Goal: Task Accomplishment & Management: Manage account settings

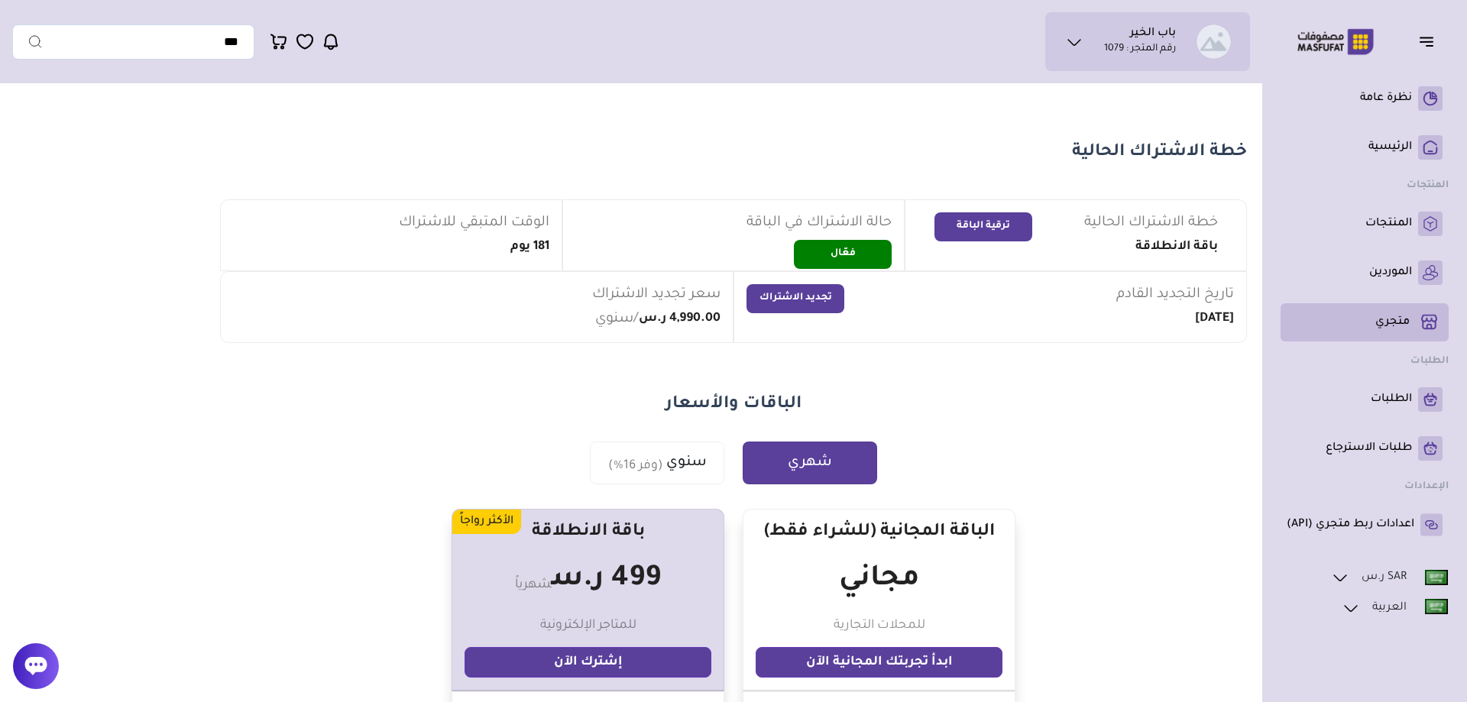
click at [1400, 329] on p "متجري ( 0 )" at bounding box center [1393, 322] width 34 height 15
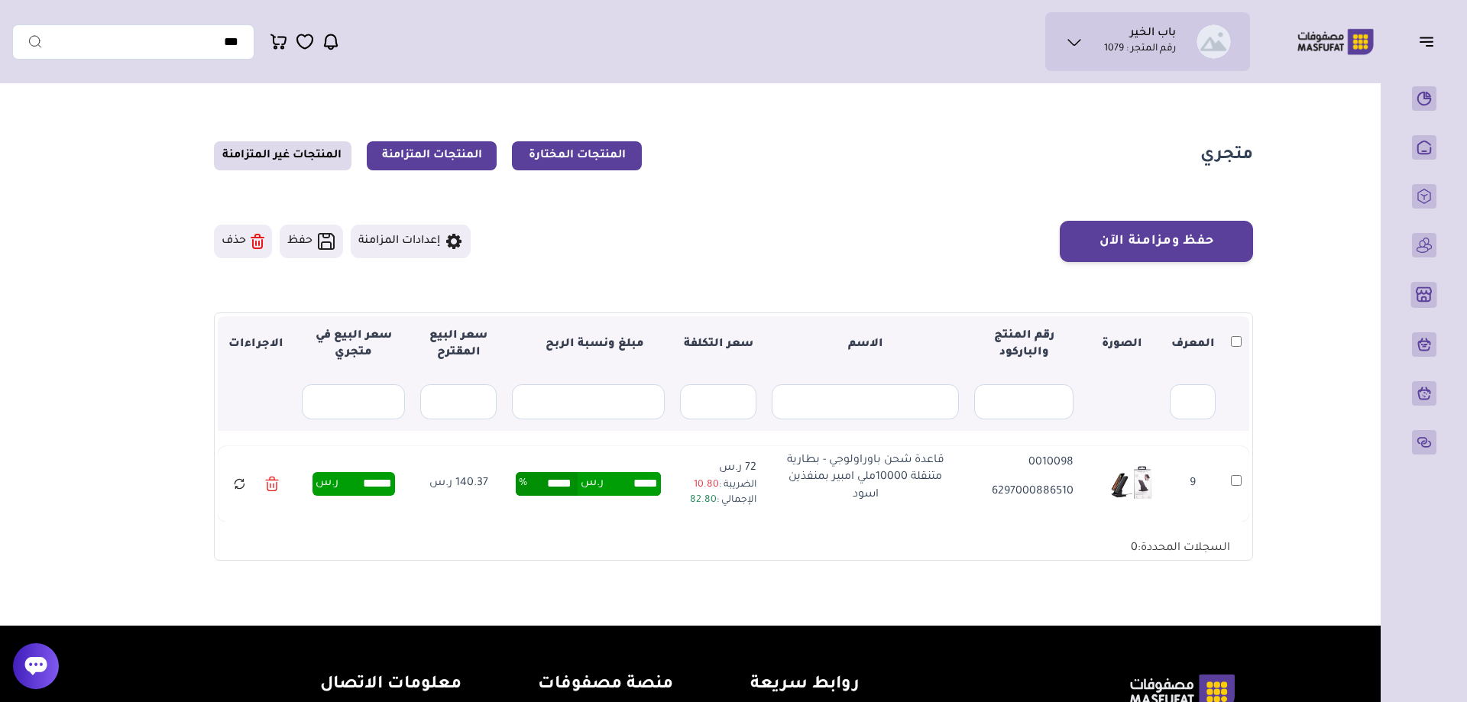
click at [449, 157] on link "المنتجات المتزامنة" at bounding box center [432, 155] width 130 height 29
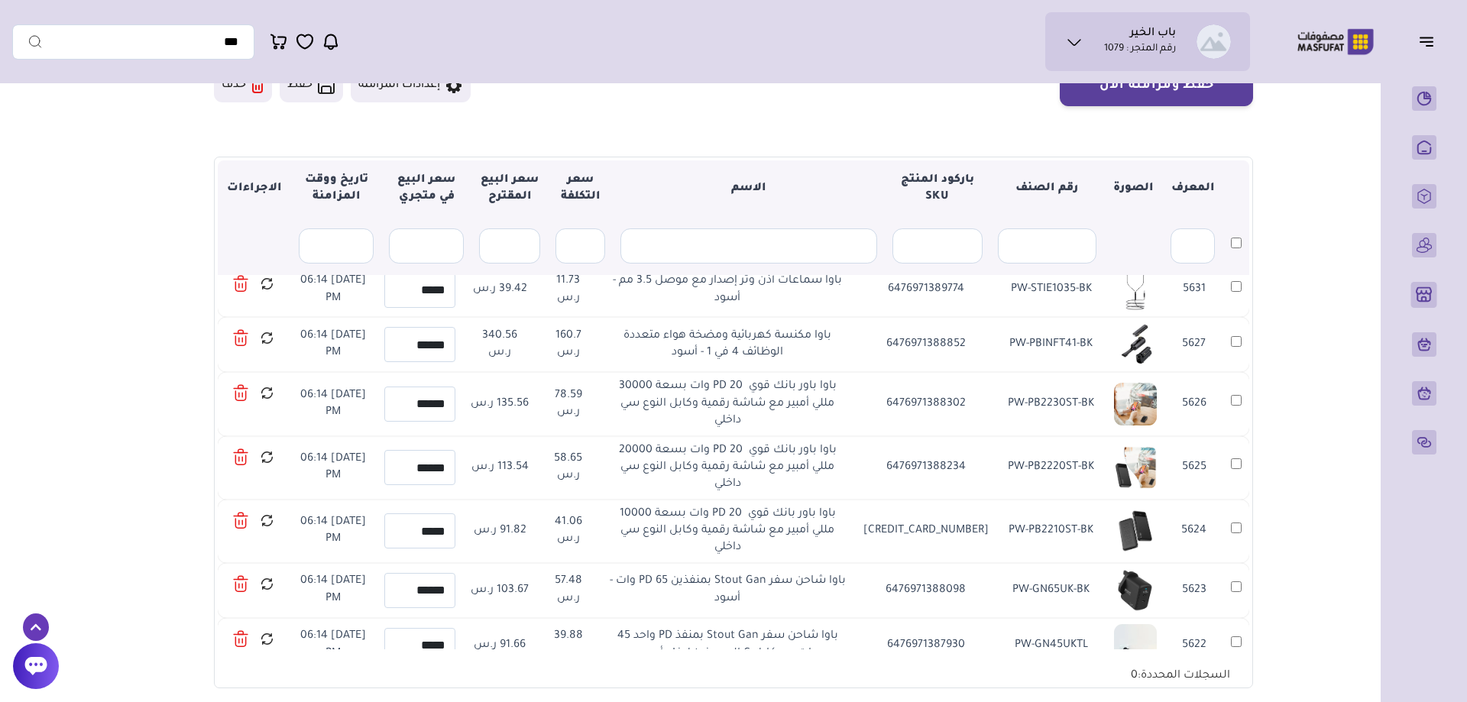
scroll to position [1944, 0]
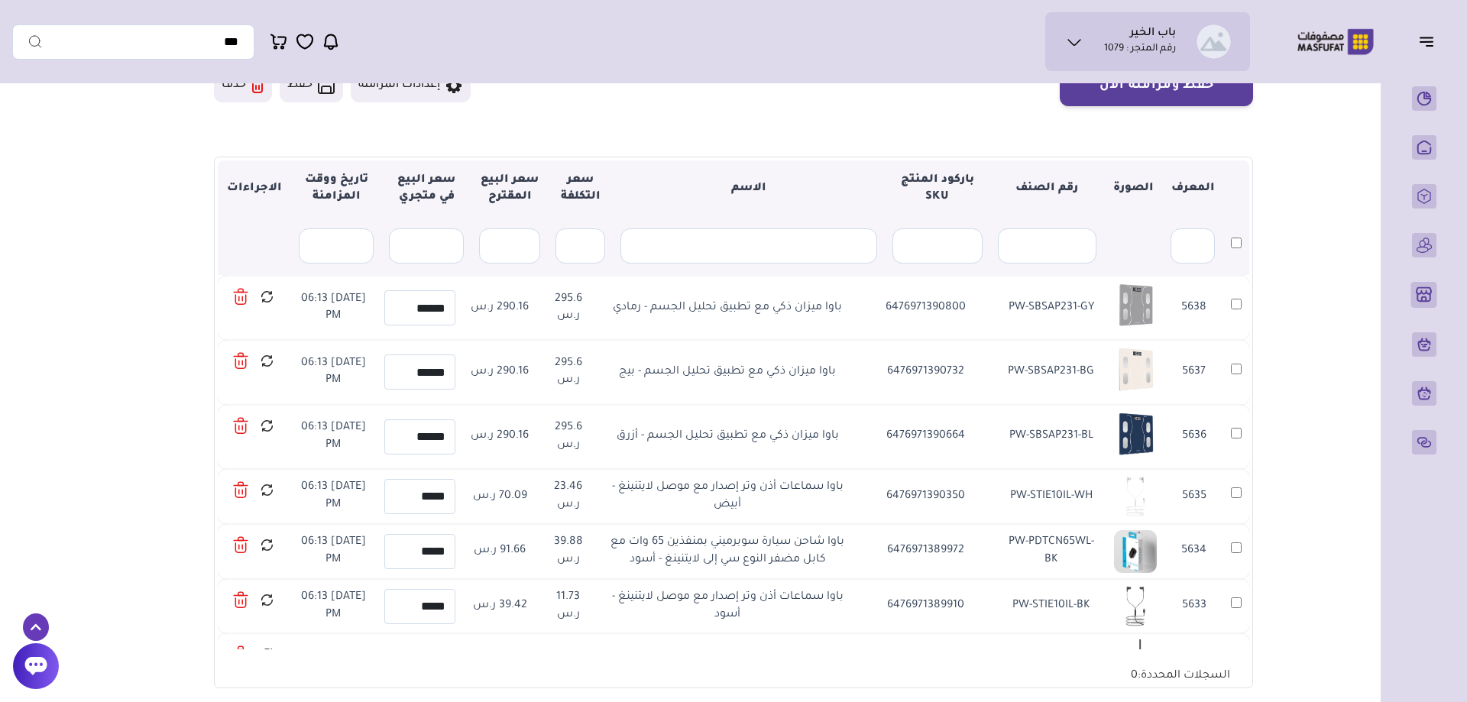
click at [342, 41] on div "باب الخير رقم المتجر : 1079 محفظتي" at bounding box center [631, 41] width 1238 height 59
click at [336, 38] on icon at bounding box center [331, 42] width 12 height 15
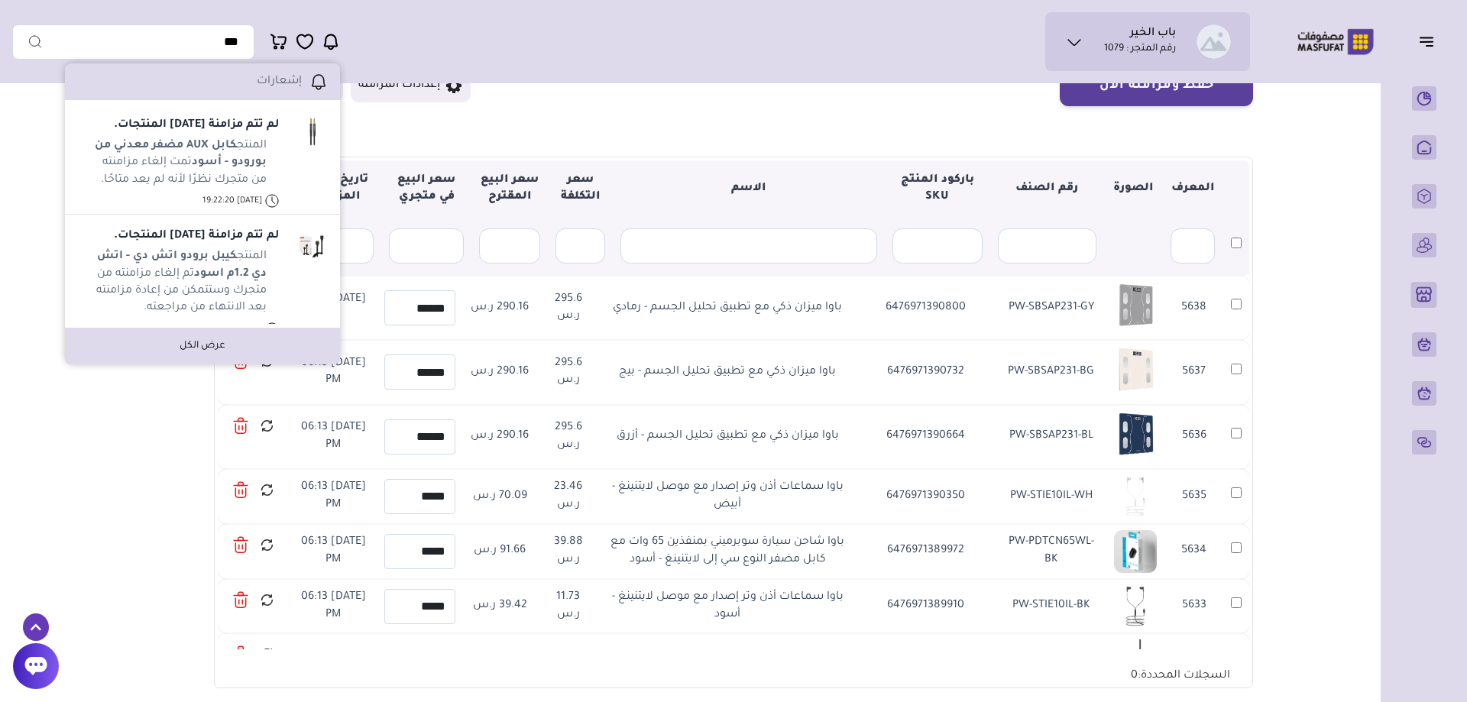
click at [588, 23] on div "باب الخير رقم المتجر : 1079 محفظتي" at bounding box center [631, 41] width 1238 height 59
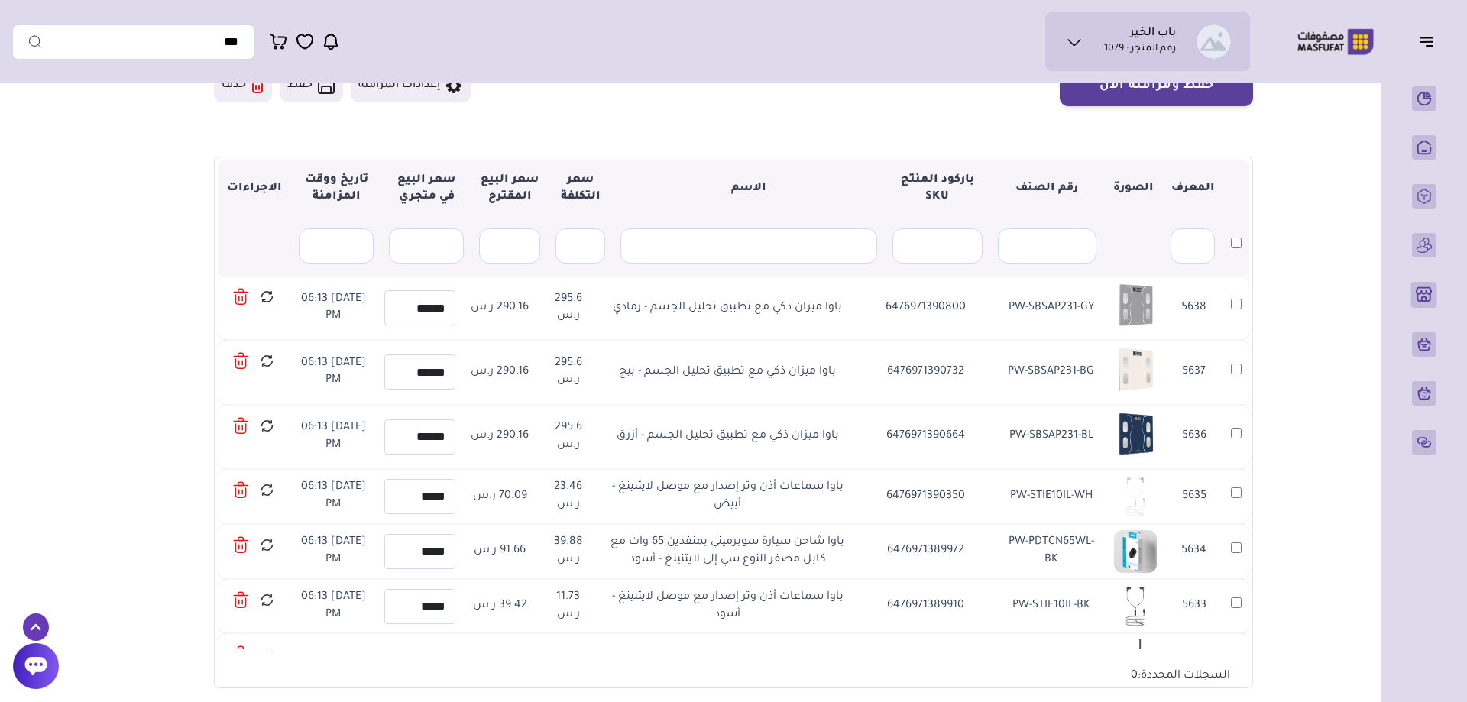
click at [321, 38] on ul "0 إشعارات" at bounding box center [305, 41] width 70 height 19
click at [328, 40] on icon at bounding box center [331, 41] width 18 height 19
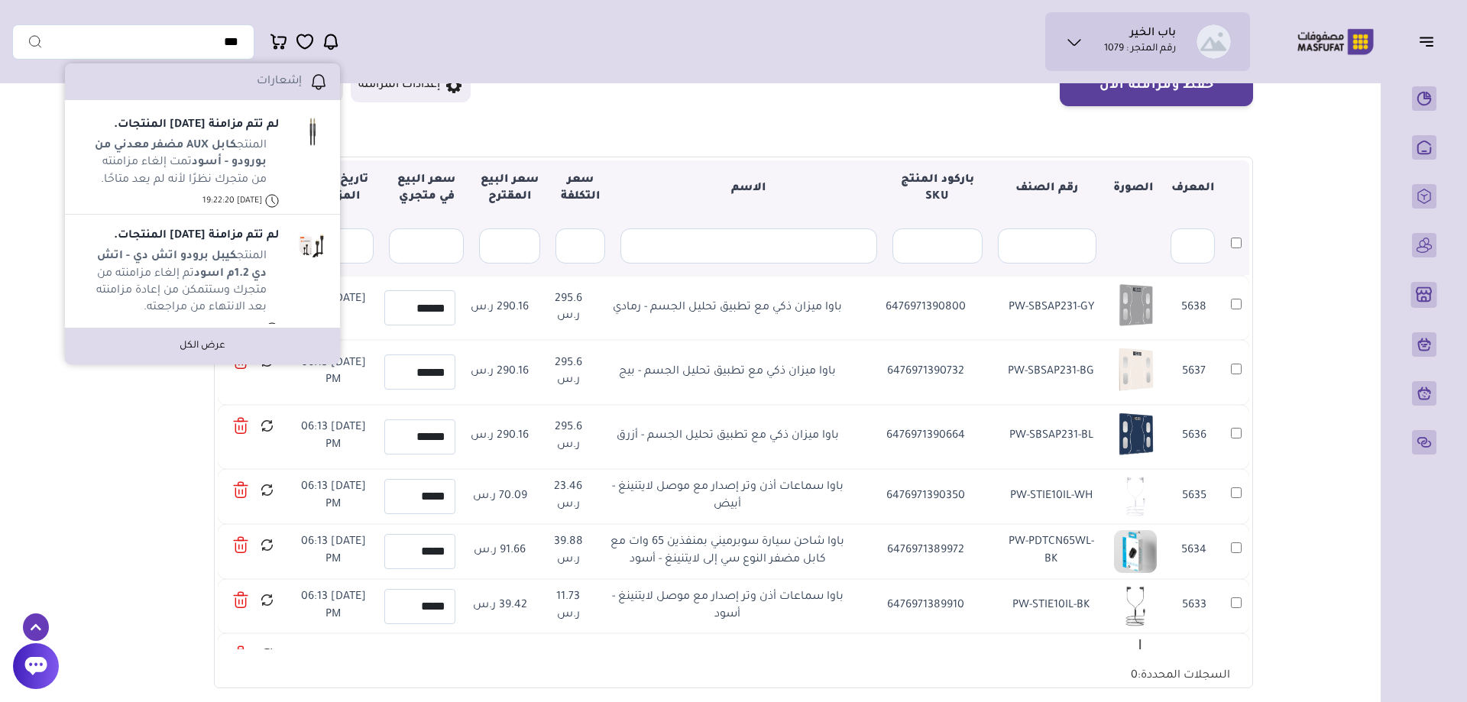
scroll to position [0, 0]
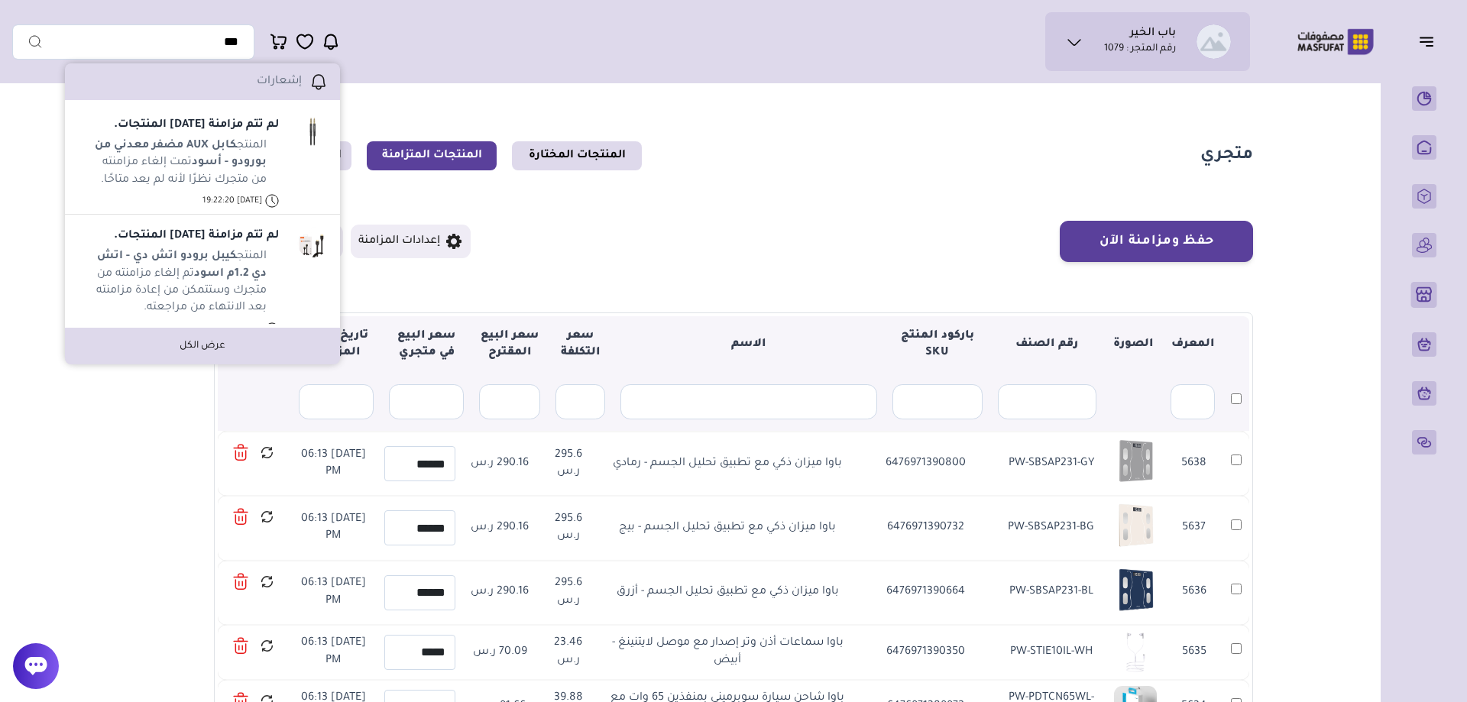
click at [426, 105] on section "متجري المنتجات المختارة المنتجات المتزامنة المنتجات غير المتزامنة حفظ ومزامنة ا…" at bounding box center [733, 493] width 1101 height 804
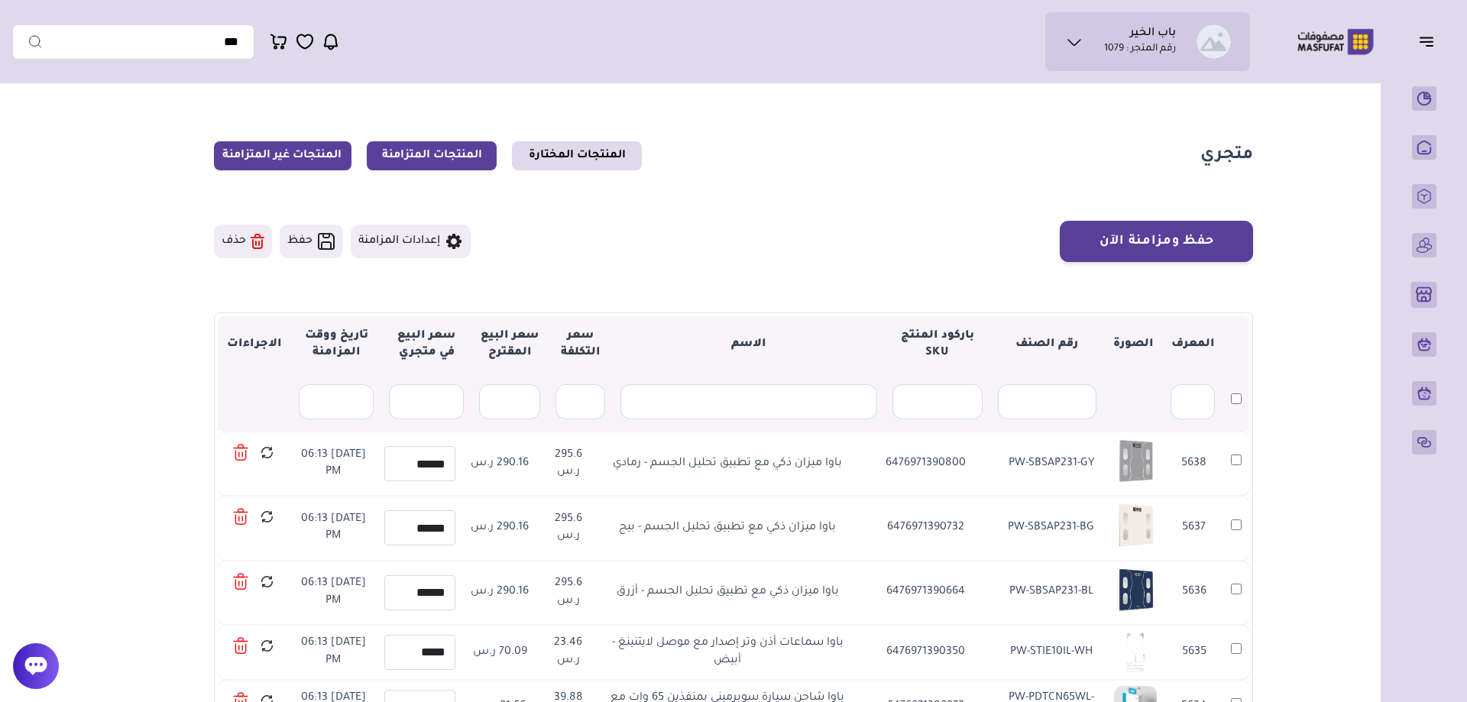
click at [285, 162] on link "المنتجات غير المتزامنة" at bounding box center [283, 155] width 138 height 29
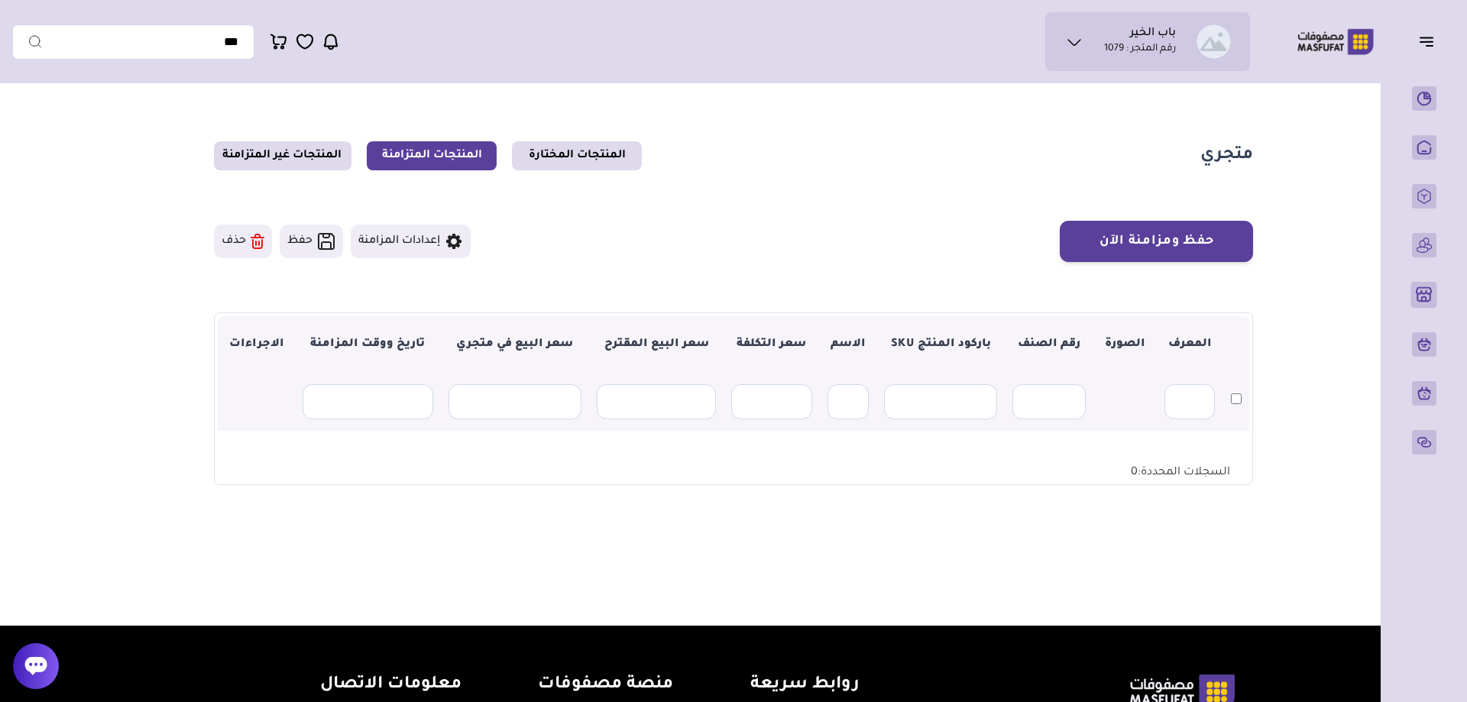
click at [690, 59] on div "باب الخير رقم المتجر : 1079 محفظتي" at bounding box center [631, 41] width 1238 height 59
click at [303, 162] on link "المنتجات غير المتزامنة" at bounding box center [283, 155] width 138 height 29
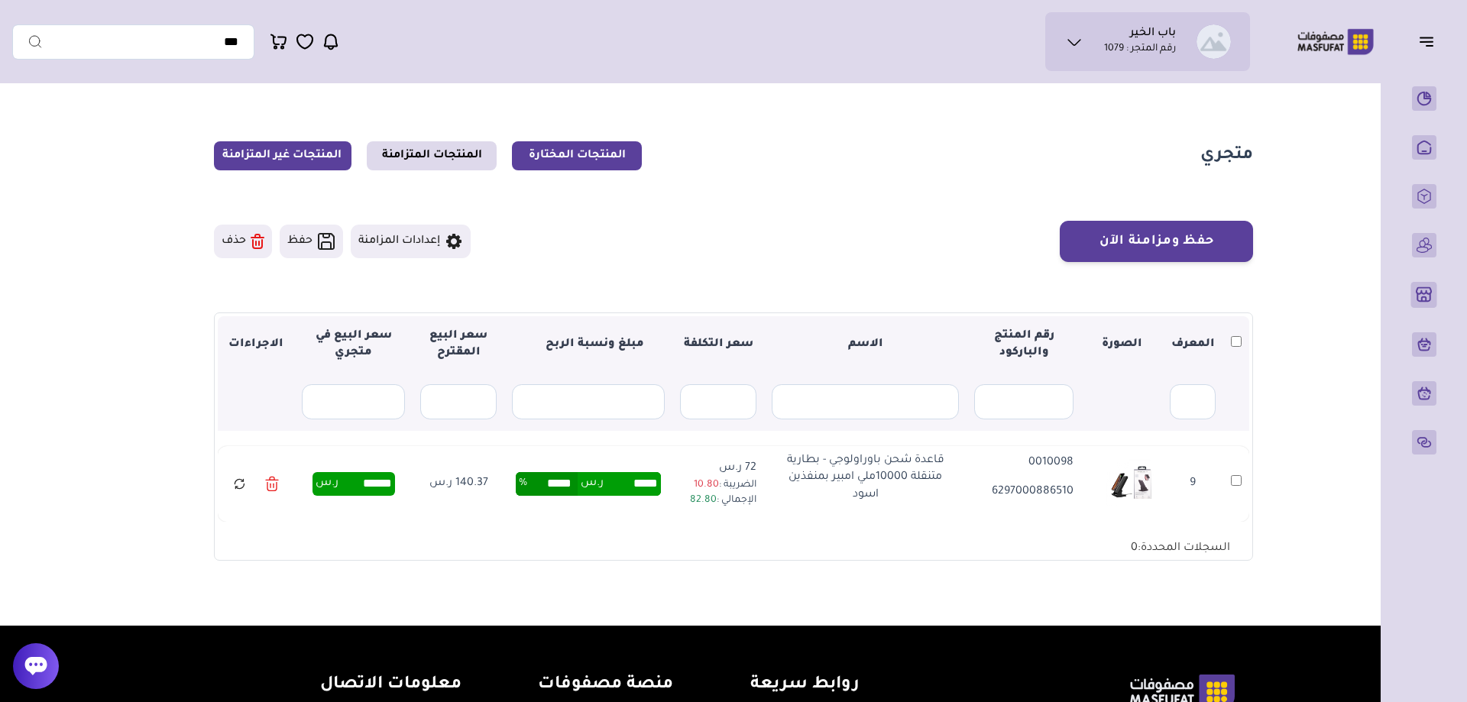
click at [295, 152] on link "المنتجات غير المتزامنة" at bounding box center [283, 155] width 138 height 29
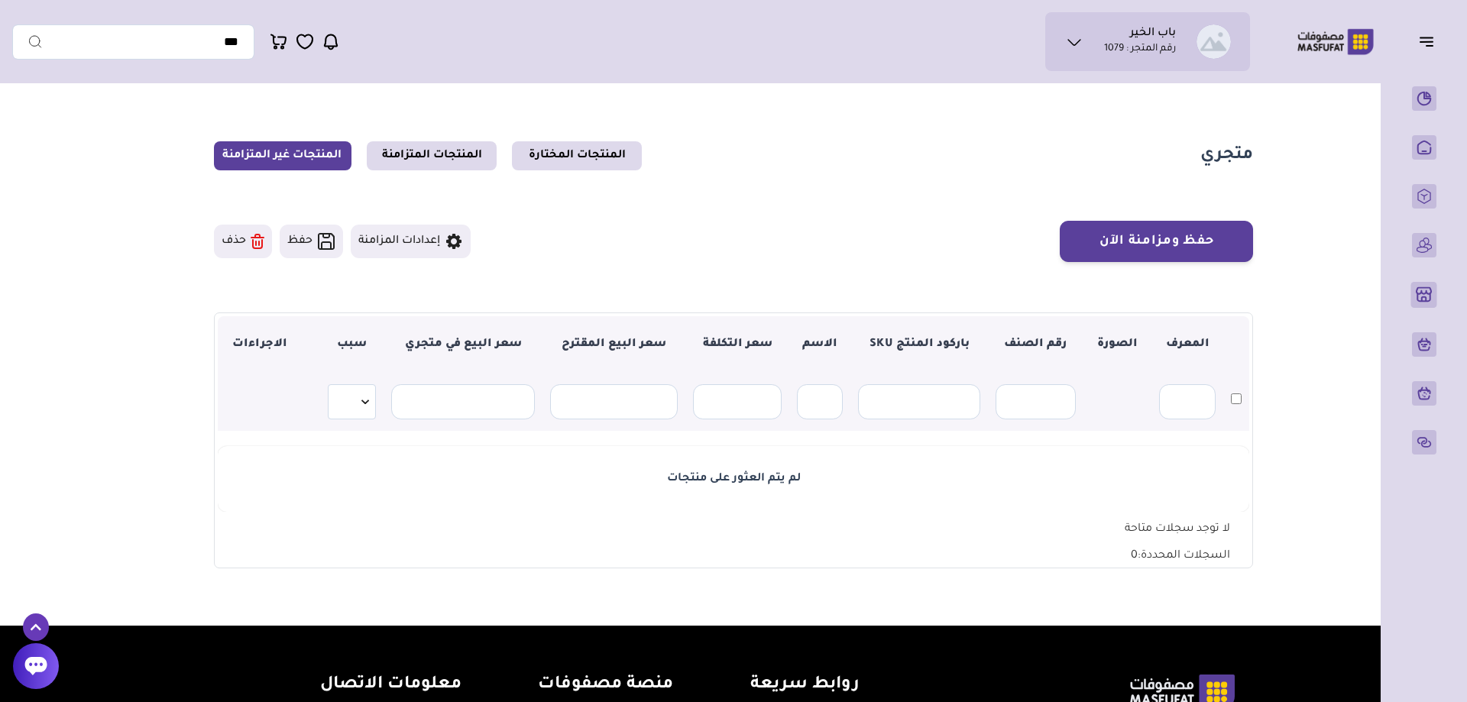
scroll to position [211, 0]
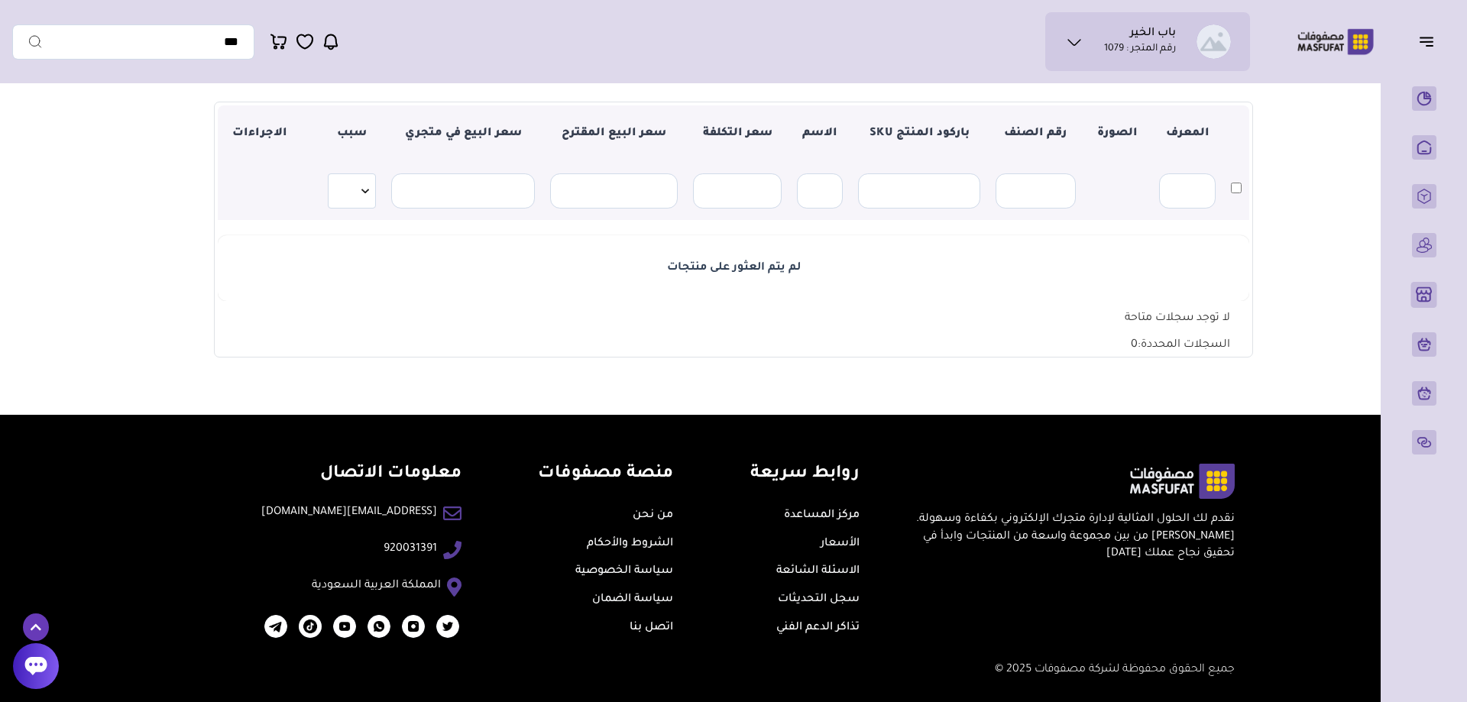
drag, startPoint x: 805, startPoint y: 274, endPoint x: 558, endPoint y: 281, distance: 247.0
click at [566, 281] on td "لم يتم العثور على منتجات" at bounding box center [734, 268] width 1032 height 66
click at [531, 280] on td "لم يتم العثور على منتجات" at bounding box center [734, 268] width 1032 height 66
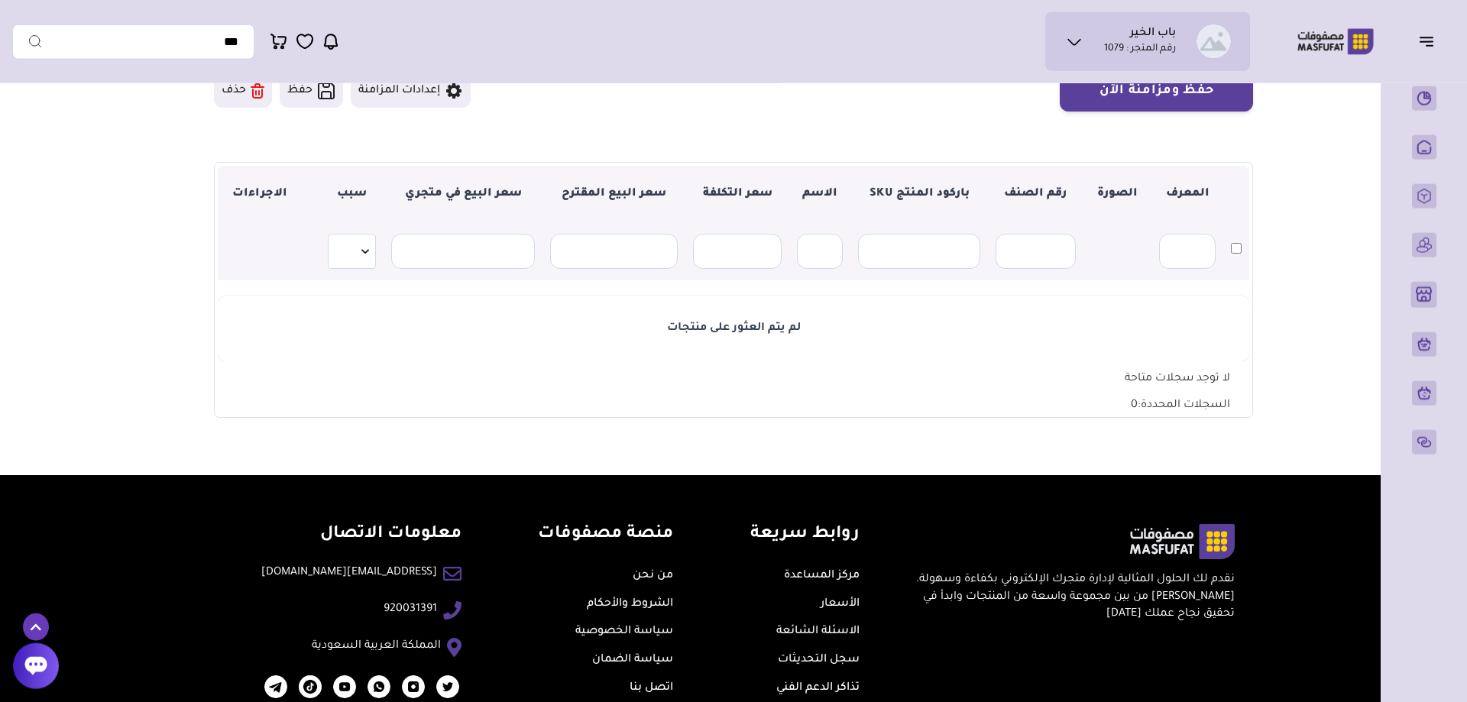
scroll to position [55, 0]
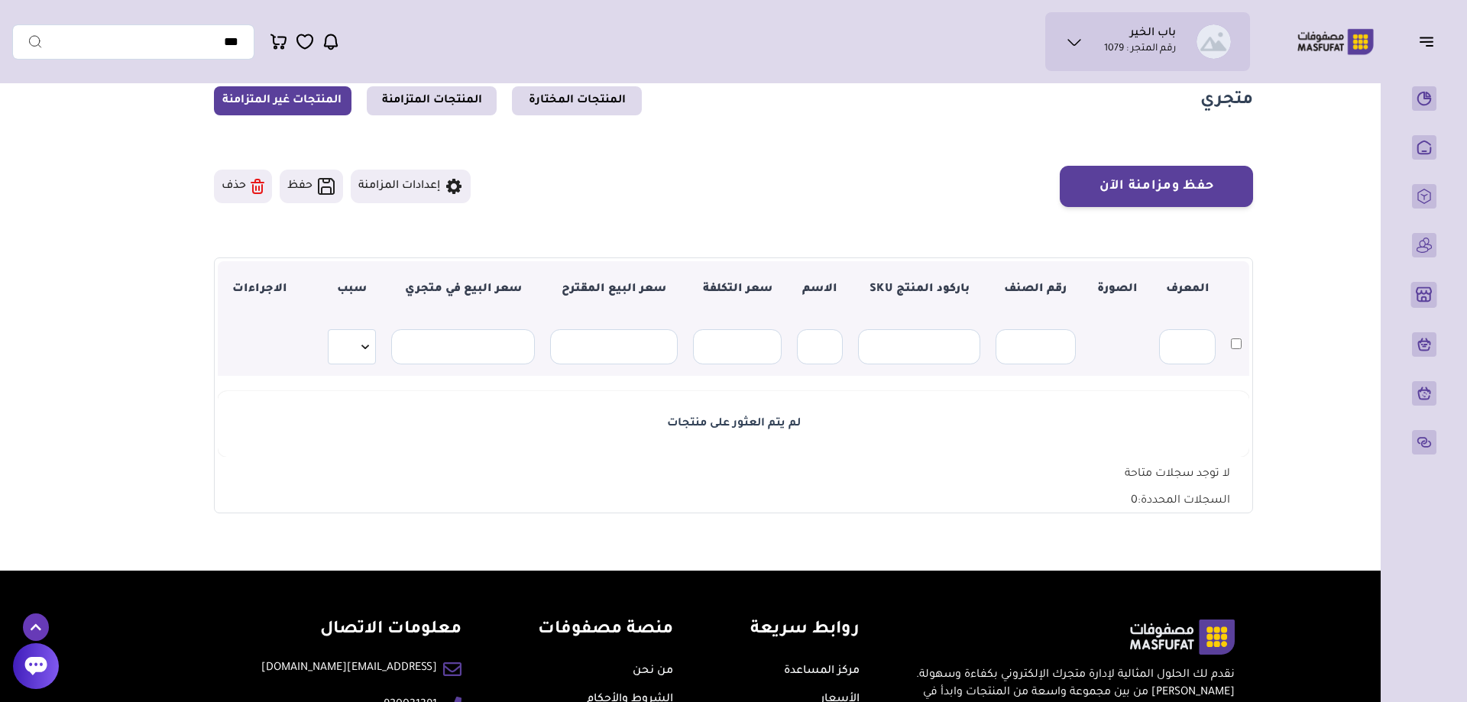
click at [694, 427] on div "لم يتم العثور على منتجات" at bounding box center [733, 424] width 1016 height 17
drag, startPoint x: 694, startPoint y: 427, endPoint x: 630, endPoint y: 426, distance: 64.2
click at [693, 427] on div "لم يتم العثور على منتجات" at bounding box center [733, 424] width 1016 height 17
click at [617, 425] on div "لم يتم العثور على منتجات" at bounding box center [733, 424] width 1016 height 17
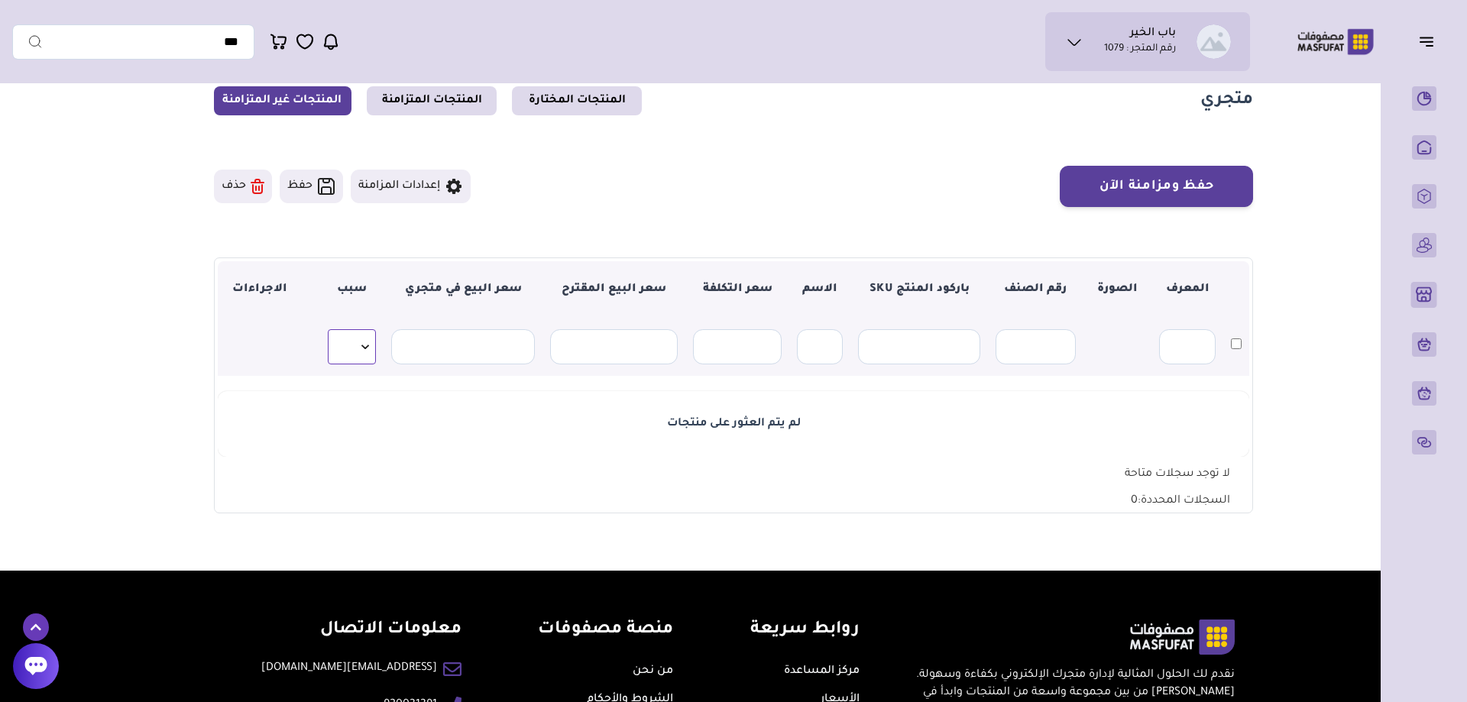
click at [328, 329] on select "**********" at bounding box center [352, 346] width 48 height 35
select select "**********"
click option "********" at bounding box center [0, 0] width 0 height 0
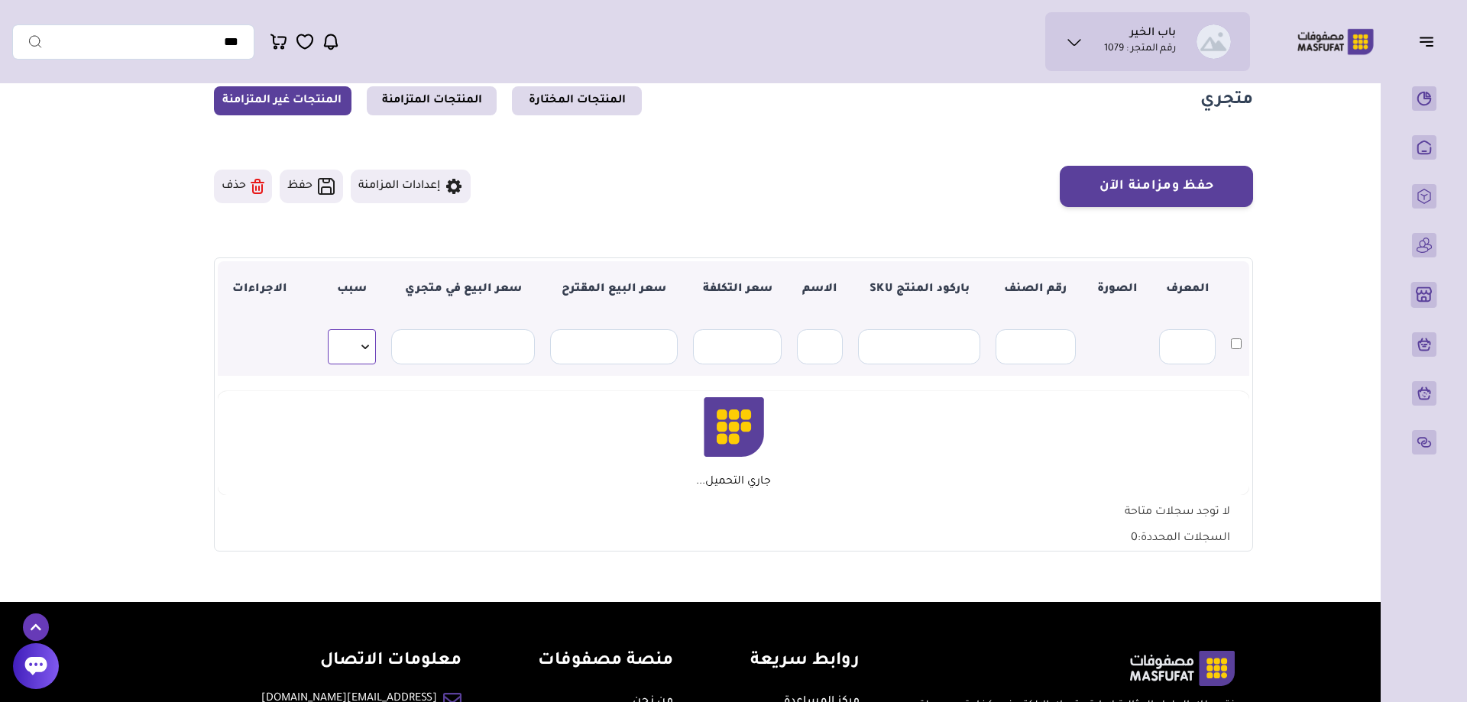
click at [328, 329] on select "**********" at bounding box center [352, 346] width 48 height 35
select select
click option "******" at bounding box center [0, 0] width 0 height 0
click at [663, 199] on div "حفظ ومزامنة الآن حفظ ومزامنة الآن إعدادات المزامنة" at bounding box center [733, 186] width 1039 height 41
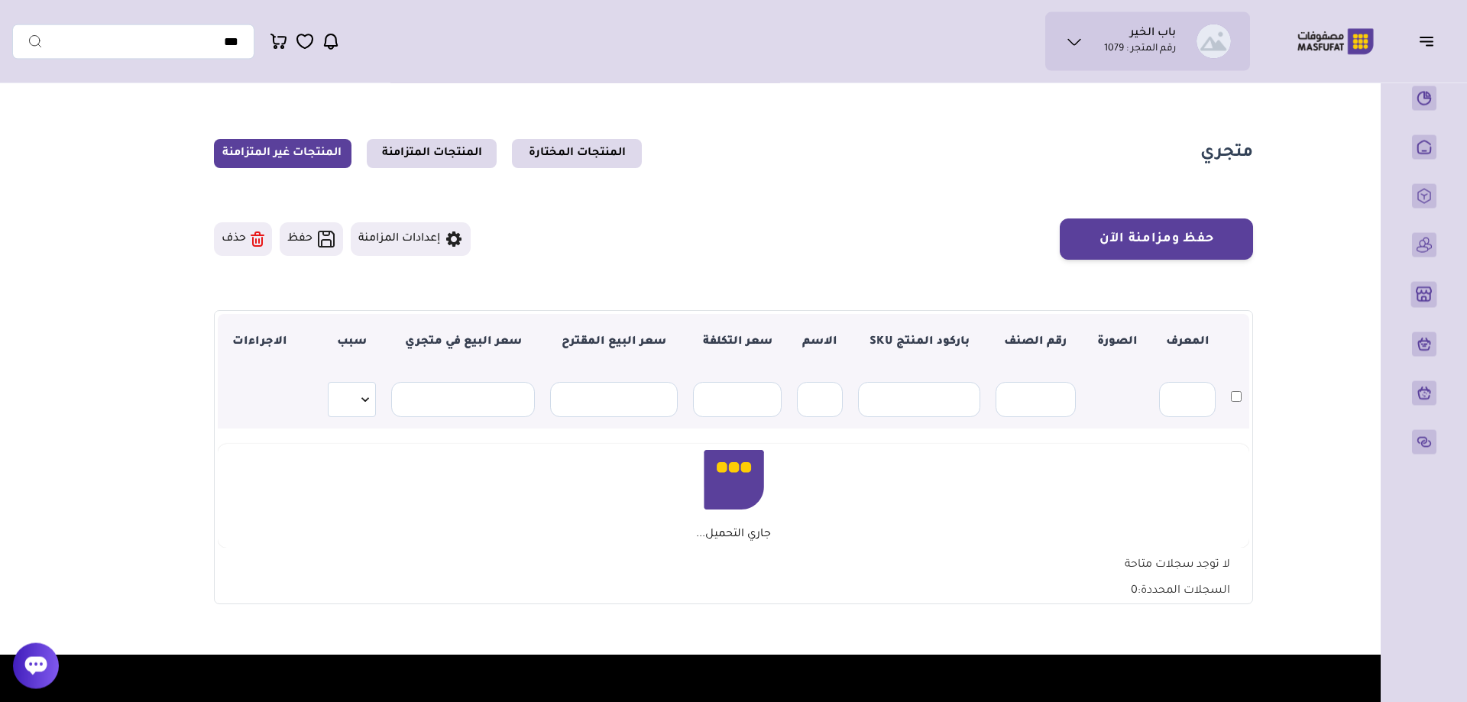
scroll to position [0, 0]
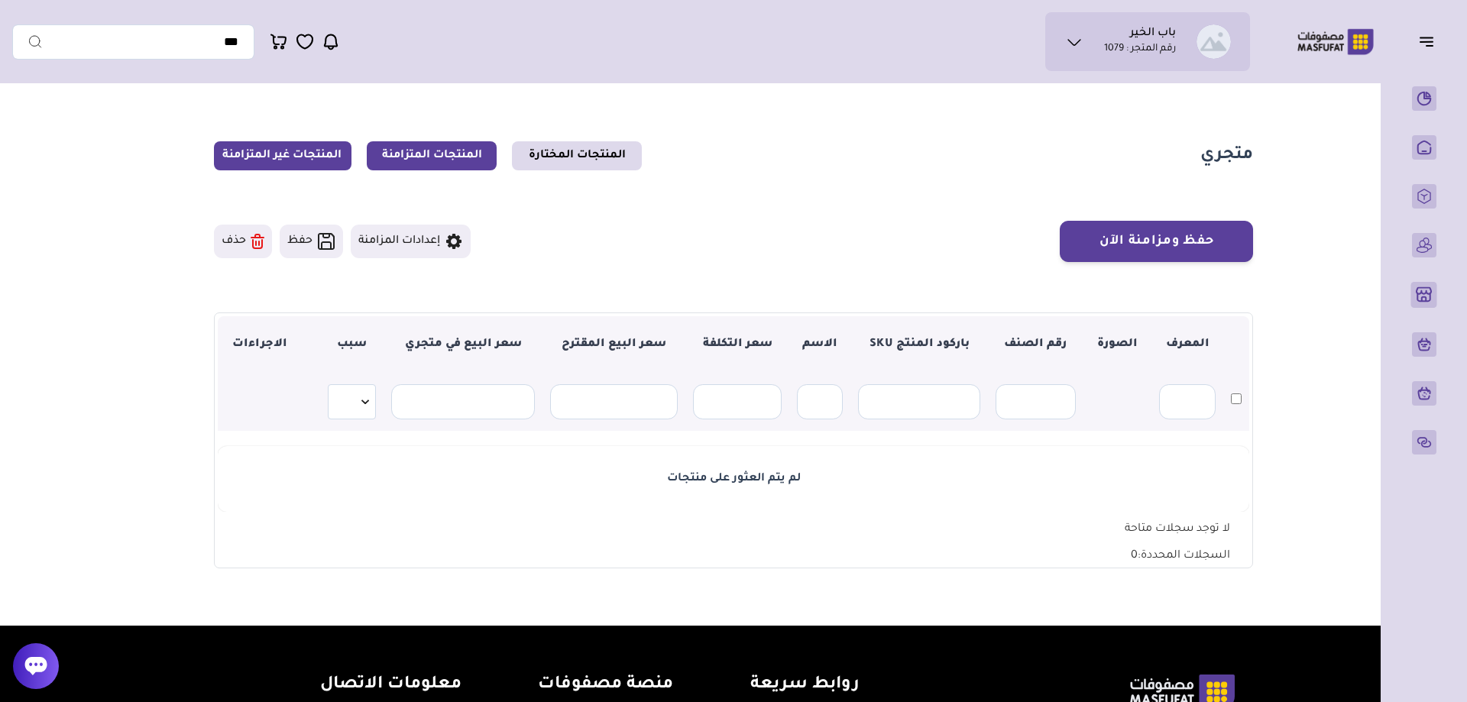
click at [469, 154] on link "المنتجات المتزامنة" at bounding box center [432, 155] width 130 height 29
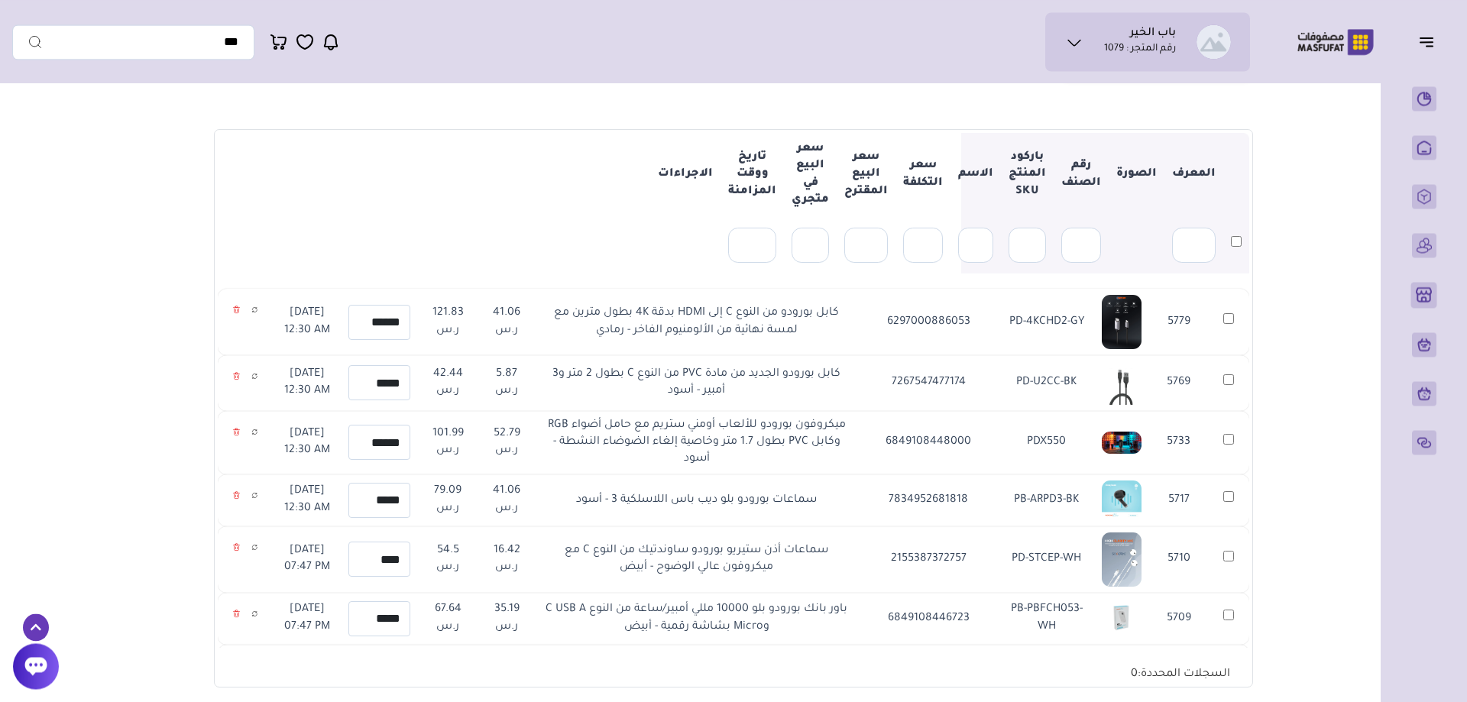
scroll to position [156, 0]
